Goal: Navigation & Orientation: Understand site structure

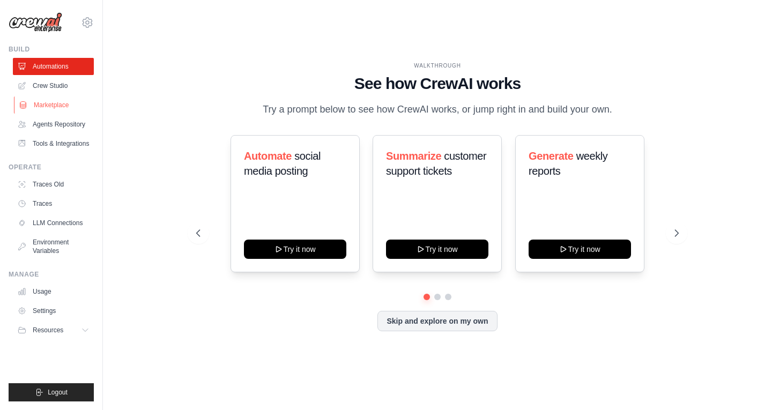
click at [44, 103] on link "Marketplace" at bounding box center [54, 104] width 81 height 17
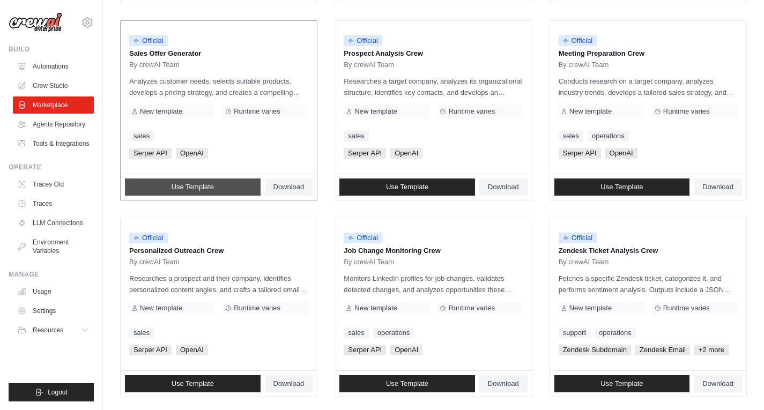
scroll to position [583, 0]
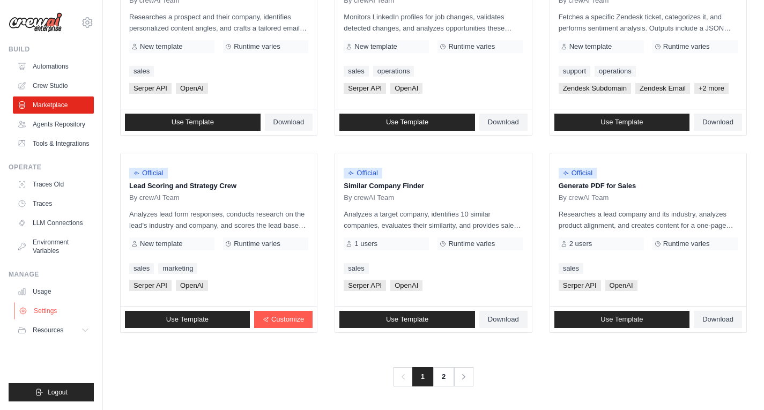
click at [32, 303] on link "Settings" at bounding box center [54, 310] width 81 height 17
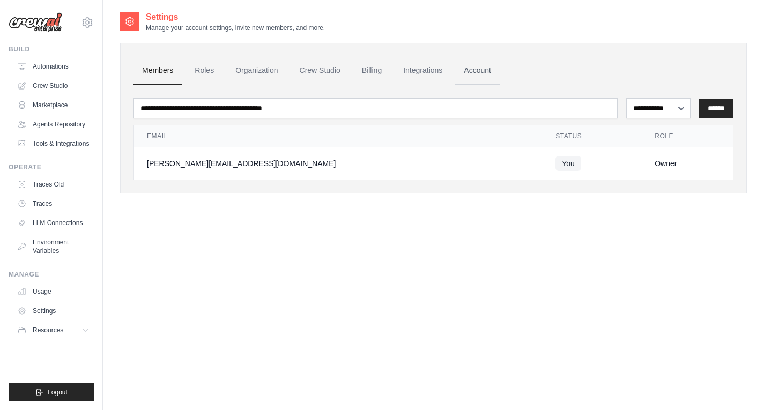
click at [491, 62] on link "Account" at bounding box center [477, 70] width 44 height 29
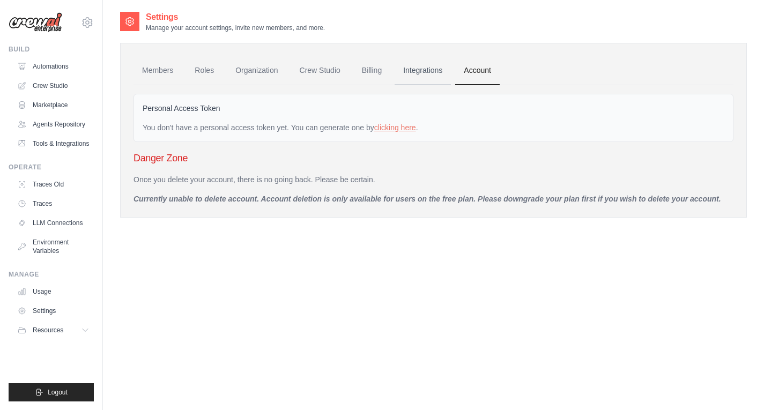
click at [415, 66] on link "Integrations" at bounding box center [422, 70] width 56 height 29
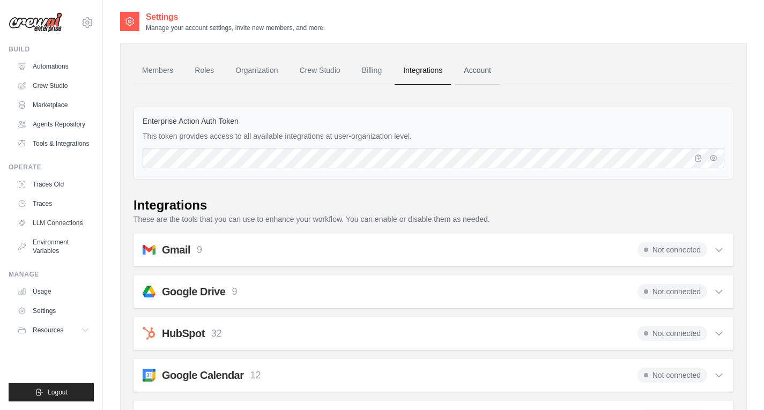
click at [497, 70] on link "Account" at bounding box center [477, 70] width 44 height 29
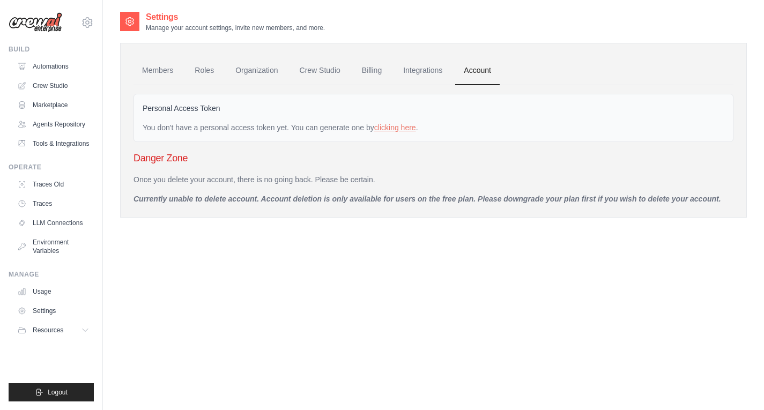
click at [183, 195] on p "Currently unable to delete account. Account deletion is only available for user…" at bounding box center [433, 198] width 600 height 11
click at [369, 76] on link "Billing" at bounding box center [371, 70] width 37 height 29
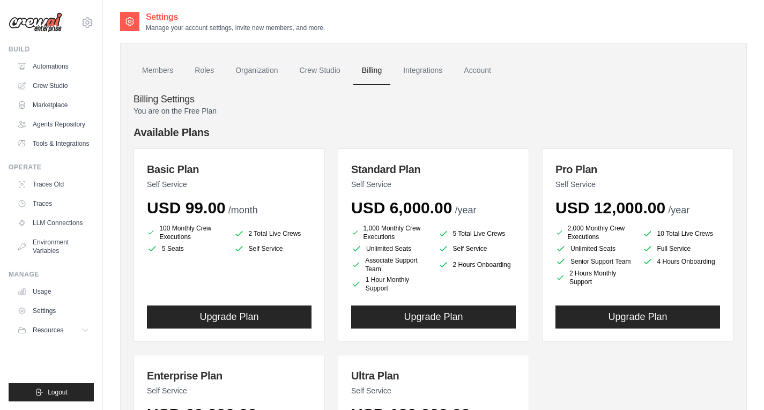
scroll to position [107, 0]
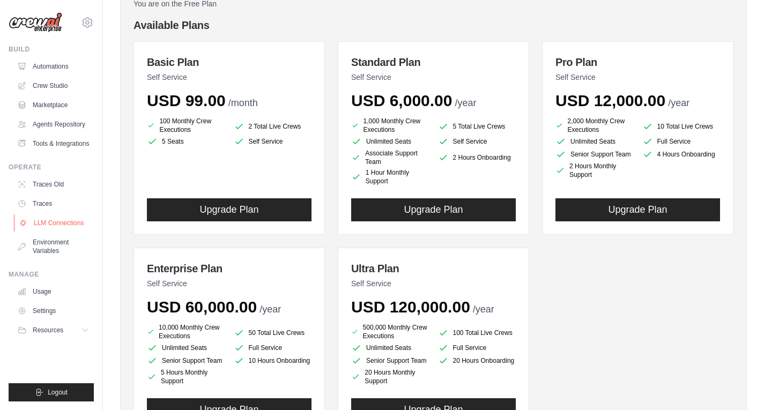
click at [58, 216] on link "LLM Connections" at bounding box center [54, 222] width 81 height 17
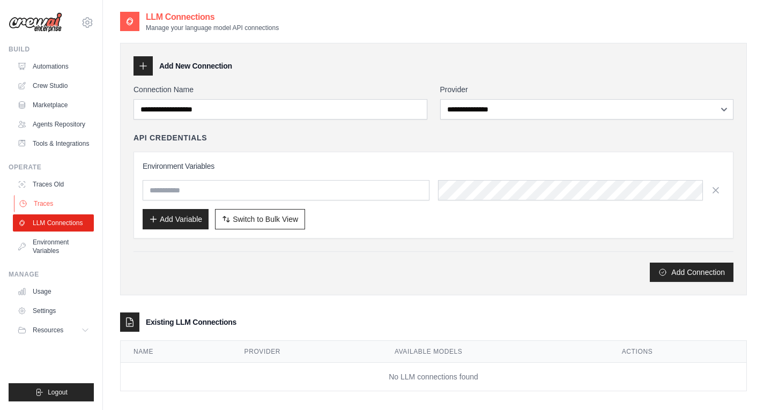
click at [64, 206] on link "Traces" at bounding box center [54, 203] width 81 height 17
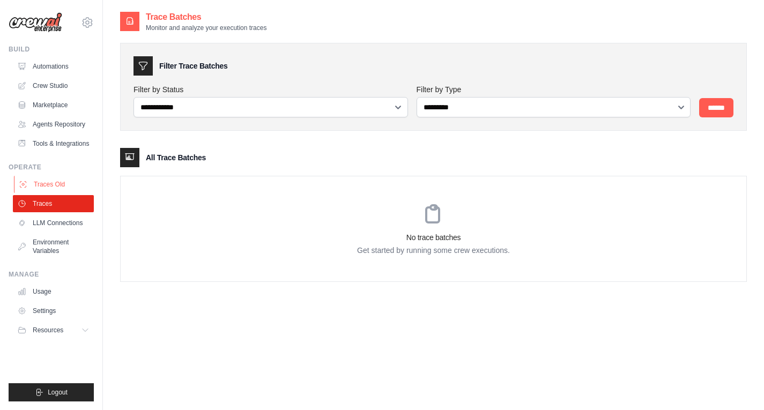
click at [75, 180] on link "Traces Old" at bounding box center [54, 184] width 81 height 17
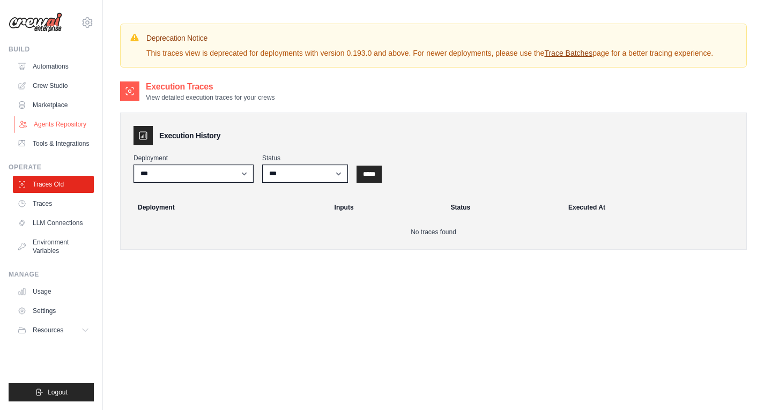
click at [55, 127] on link "Agents Repository" at bounding box center [54, 124] width 81 height 17
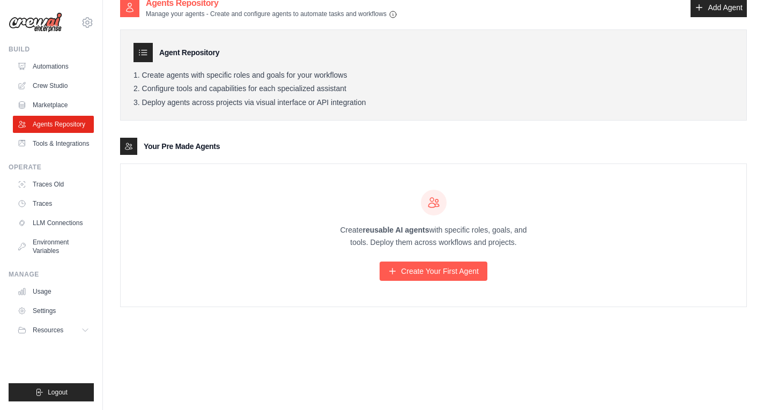
scroll to position [21, 0]
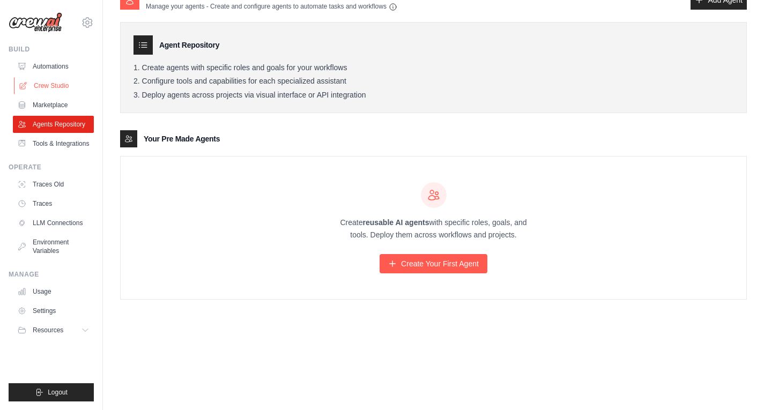
click at [34, 85] on link "Crew Studio" at bounding box center [54, 85] width 81 height 17
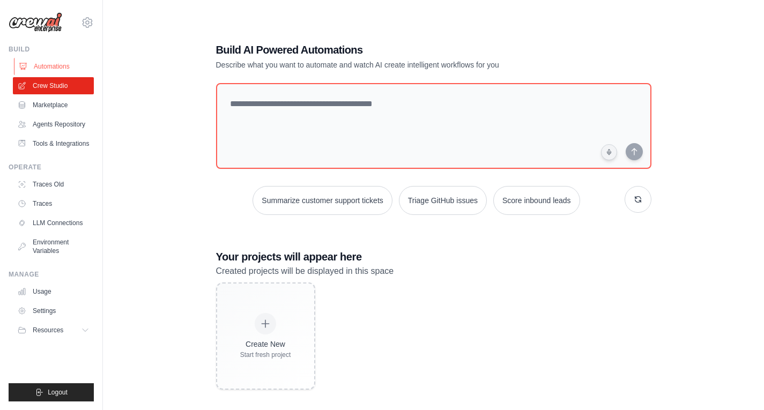
click at [55, 70] on link "Automations" at bounding box center [54, 66] width 81 height 17
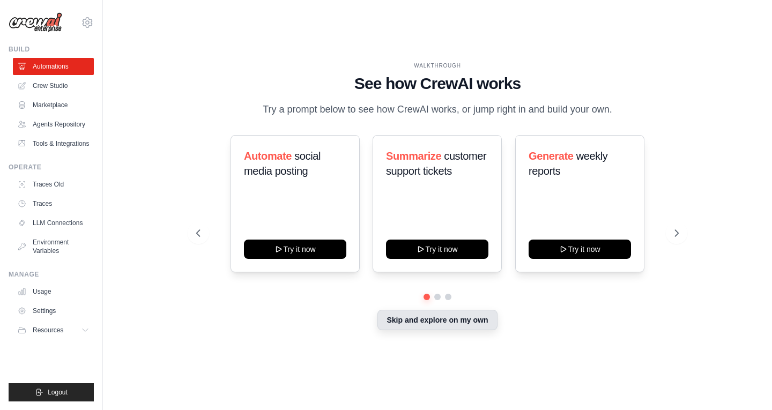
click at [443, 319] on button "Skip and explore on my own" at bounding box center [436, 320] width 119 height 20
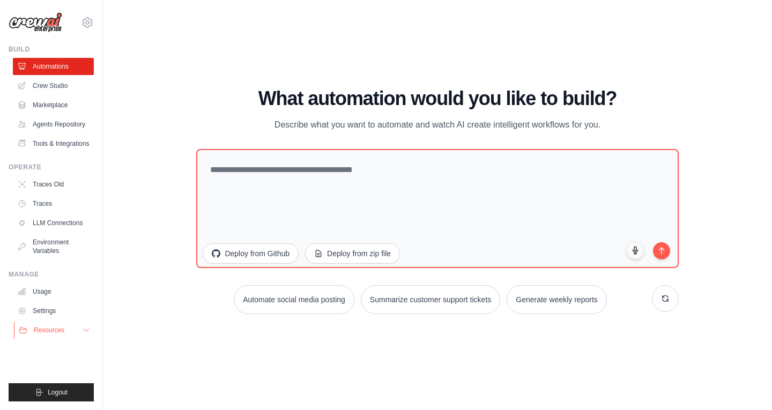
click at [75, 327] on button "Resources" at bounding box center [54, 329] width 81 height 17
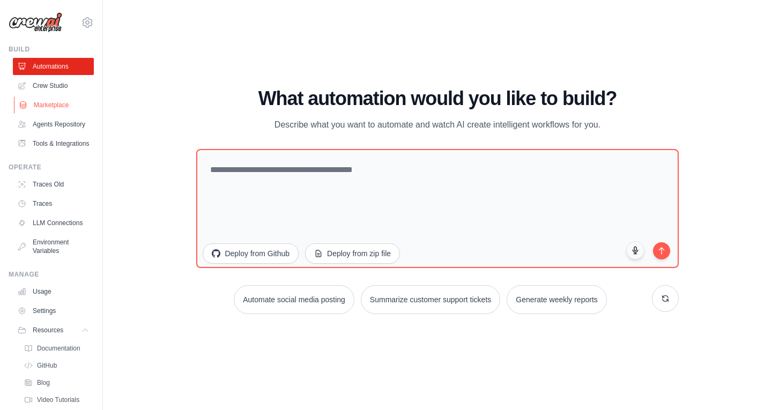
click at [66, 104] on link "Marketplace" at bounding box center [54, 104] width 81 height 17
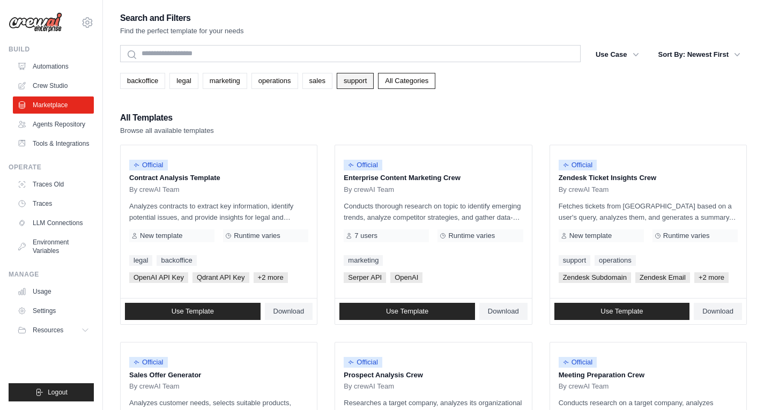
click at [346, 81] on link "support" at bounding box center [355, 81] width 37 height 16
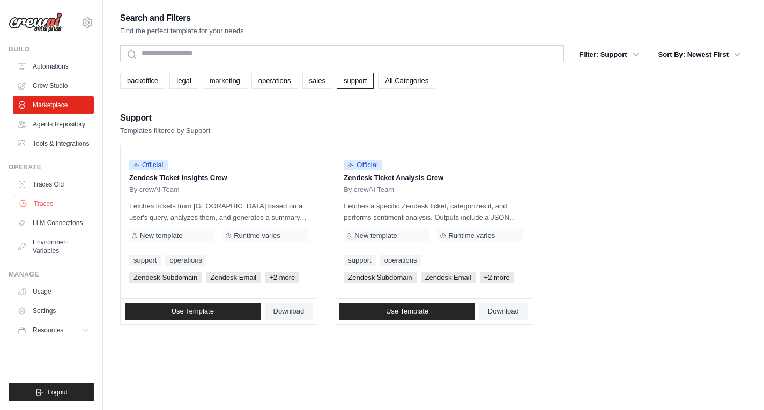
click at [47, 204] on link "Traces" at bounding box center [54, 203] width 81 height 17
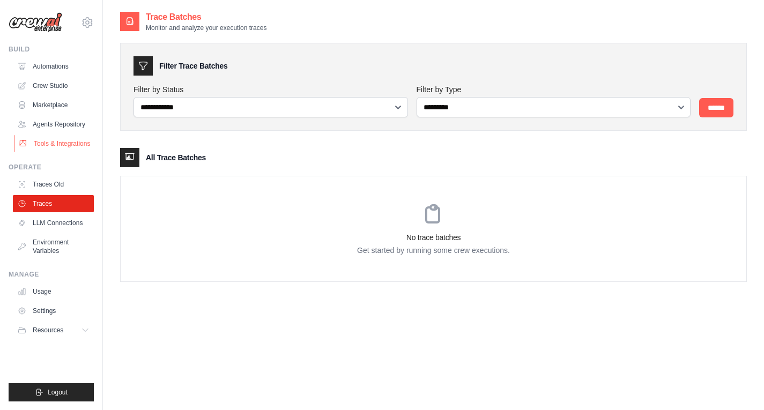
click at [44, 145] on link "Tools & Integrations" at bounding box center [54, 143] width 81 height 17
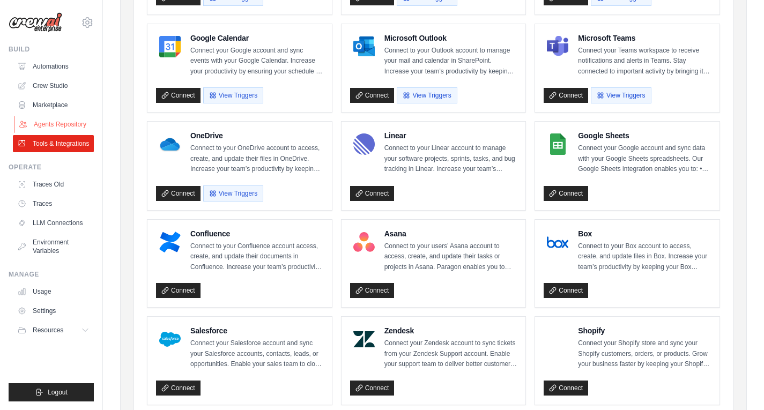
scroll to position [107, 0]
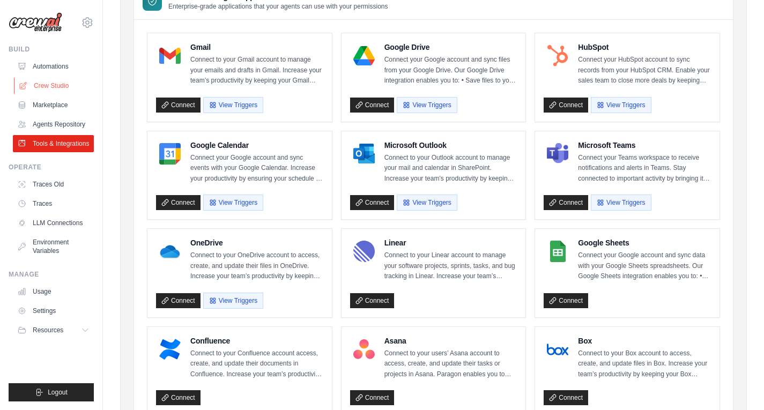
click at [59, 84] on link "Crew Studio" at bounding box center [54, 85] width 81 height 17
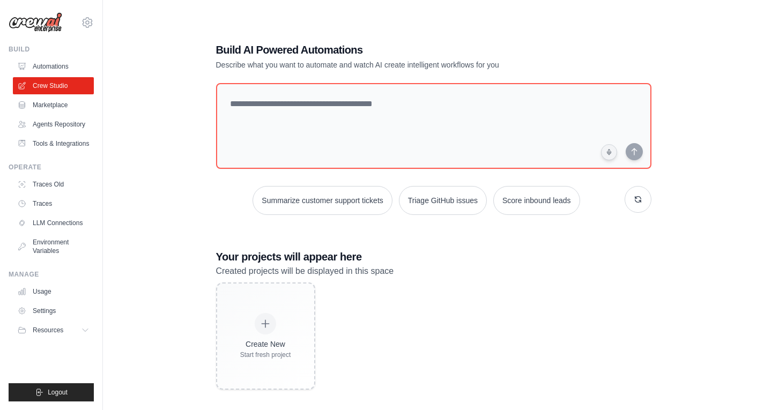
click at [65, 66] on link "Automations" at bounding box center [53, 66] width 81 height 17
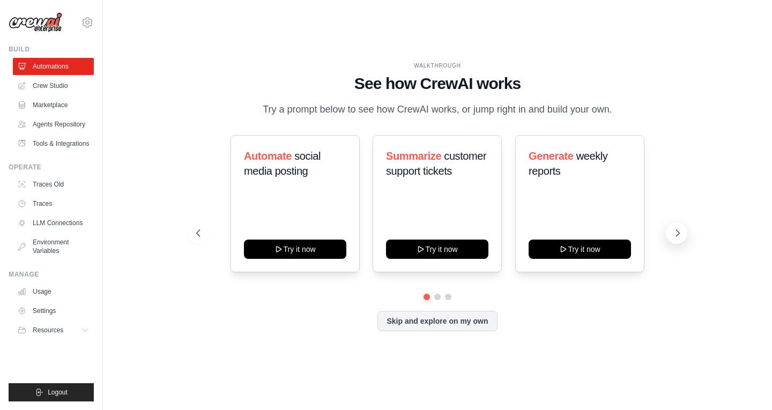
click at [678, 231] on icon at bounding box center [677, 233] width 3 height 6
